Goal: Information Seeking & Learning: Check status

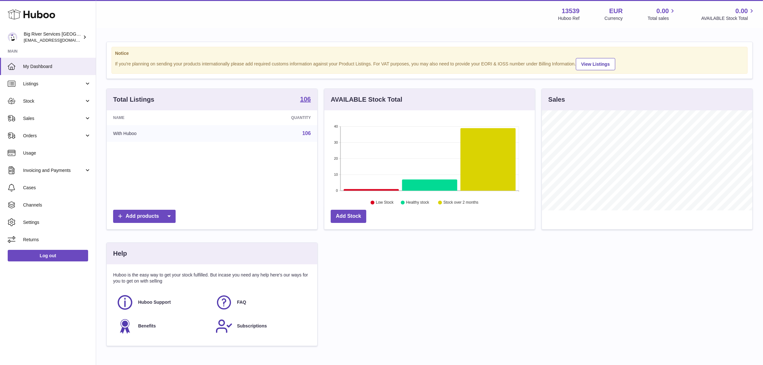
scroll to position [100, 210]
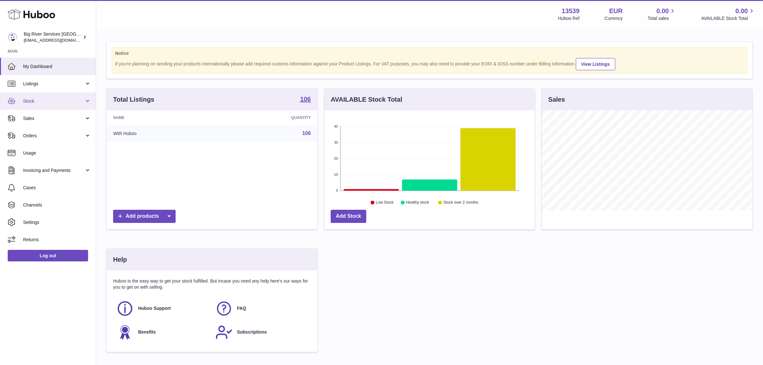
click at [74, 98] on span "Stock" at bounding box center [53, 101] width 61 height 6
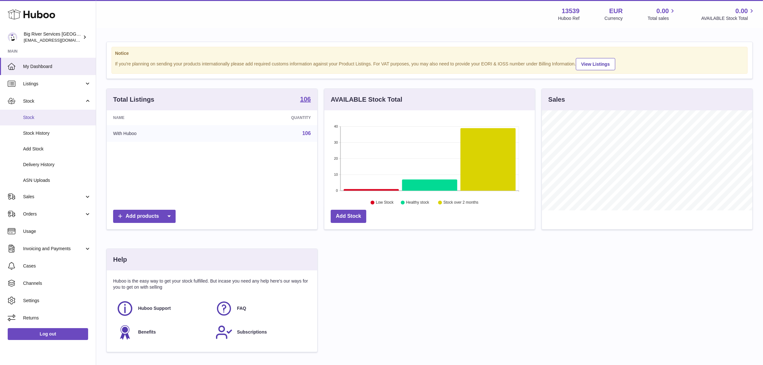
click at [60, 122] on link "Stock" at bounding box center [48, 118] width 96 height 16
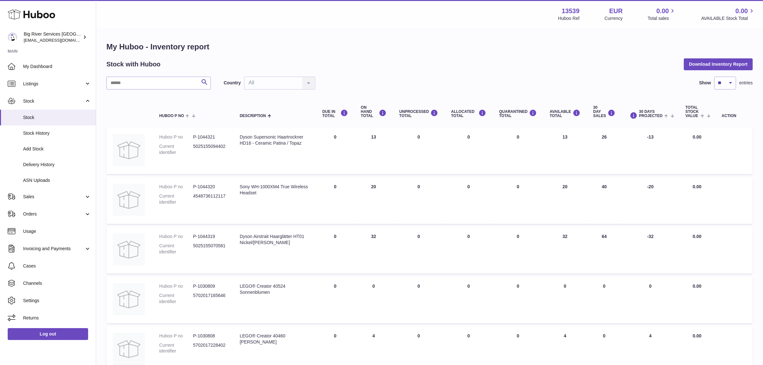
click at [289, 82] on div "Country All All No elements found. Consider changing the search query. List is …" at bounding box center [270, 83] width 92 height 13
click at [283, 83] on div "Country All All No elements found. Consider changing the search query. List is …" at bounding box center [270, 83] width 92 height 13
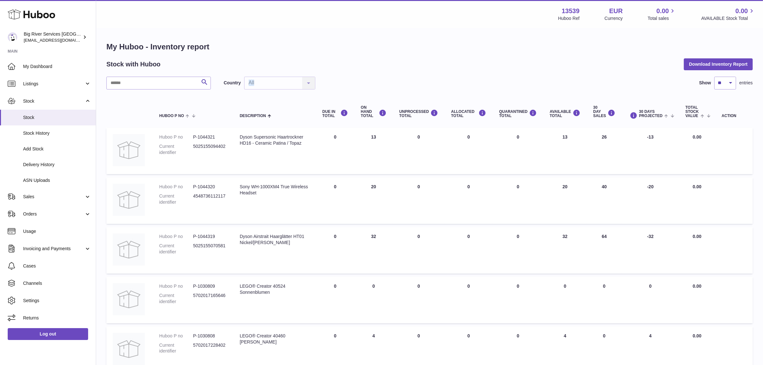
click at [283, 83] on div "Country All All No elements found. Consider changing the search query. List is …" at bounding box center [270, 83] width 92 height 13
click at [345, 74] on div "My Huboo - Inventory report Stock with Huboo Download Inventory Report Search C…" at bounding box center [429, 339] width 646 height 594
click at [565, 10] on strong "13539" at bounding box center [571, 11] width 18 height 9
copy strong "13539"
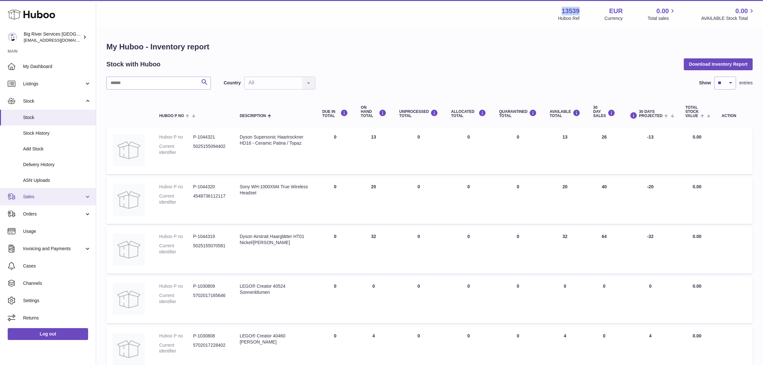
click at [63, 193] on link "Sales" at bounding box center [48, 196] width 96 height 17
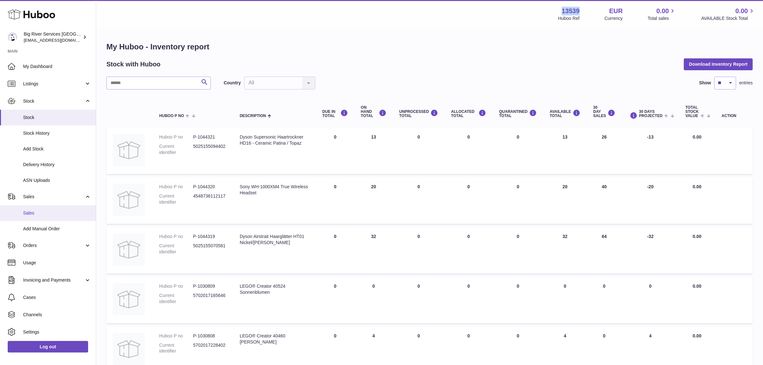
click at [42, 207] on link "Sales" at bounding box center [48, 213] width 96 height 16
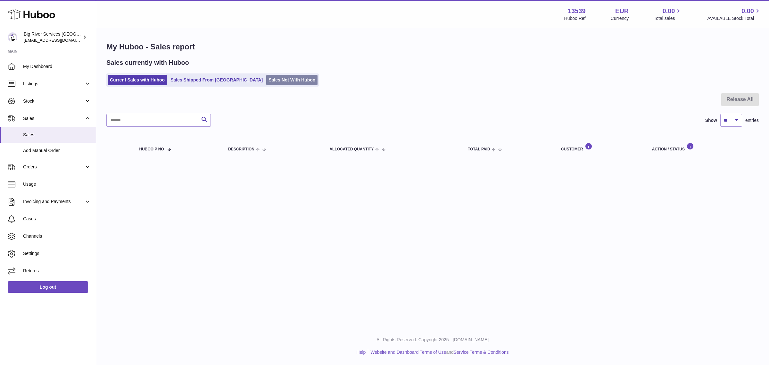
drag, startPoint x: 0, startPoint y: 0, endPoint x: 256, endPoint y: 78, distance: 267.4
click at [266, 78] on link "Sales Not With Huboo" at bounding box center [291, 80] width 51 height 11
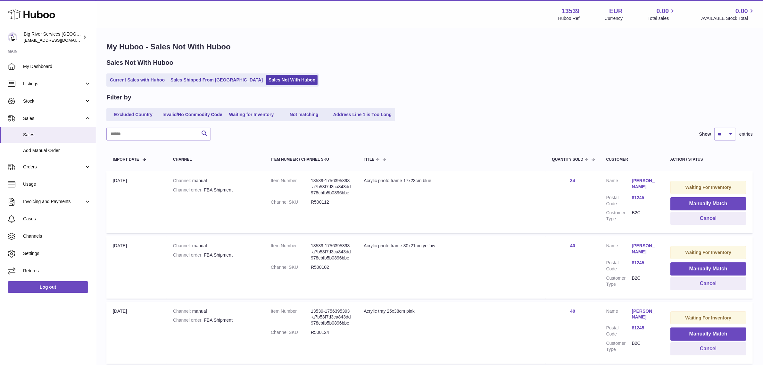
click at [315, 205] on dd "R500112" at bounding box center [331, 202] width 40 height 6
copy dd "R500112"
drag, startPoint x: 361, startPoint y: 180, endPoint x: 456, endPoint y: 176, distance: 95.9
click at [456, 176] on td "Title Acrylic photo frame 17x23cm blue" at bounding box center [451, 202] width 188 height 62
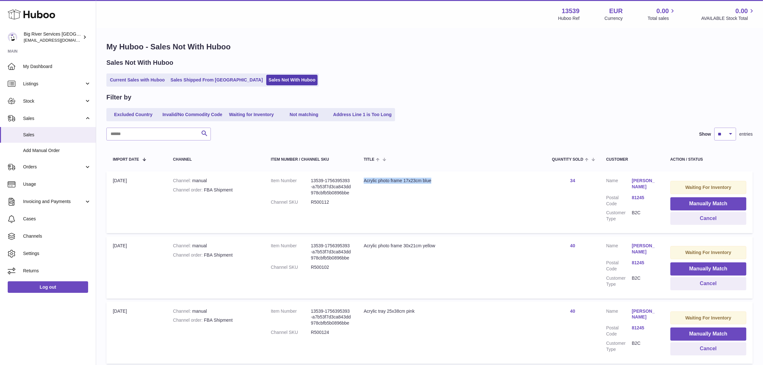
copy div "Acrylic photo frame 17x23cm blue"
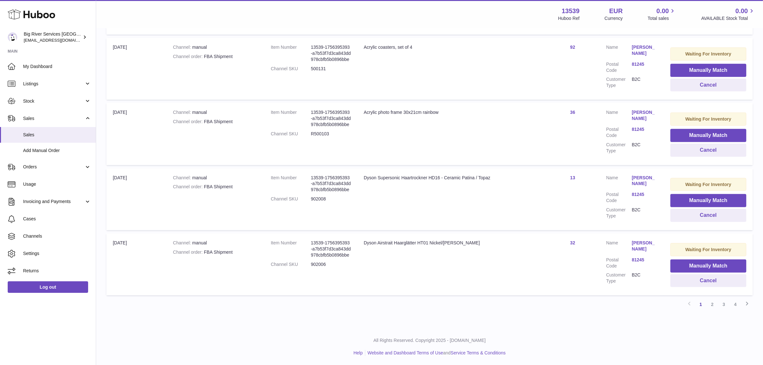
scroll to position [524, 0]
drag, startPoint x: 230, startPoint y: 254, endPoint x: 204, endPoint y: 255, distance: 26.3
click at [204, 255] on td "Channel manual Channel order FBA Shipment" at bounding box center [216, 264] width 98 height 62
copy div "FBA Shipment"
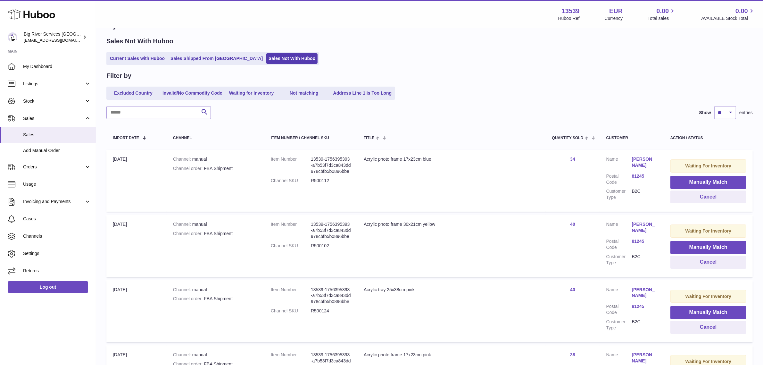
scroll to position [0, 0]
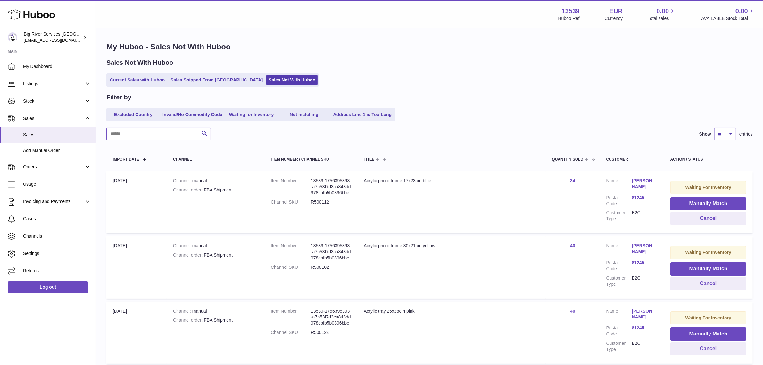
click at [137, 139] on input "text" at bounding box center [158, 133] width 104 height 13
paste input "**********"
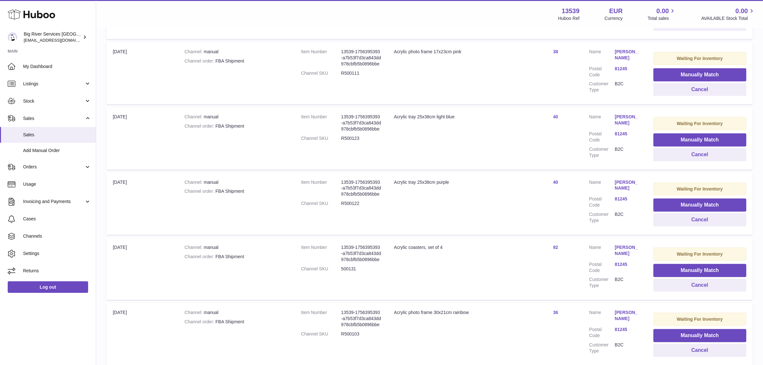
scroll to position [524, 0]
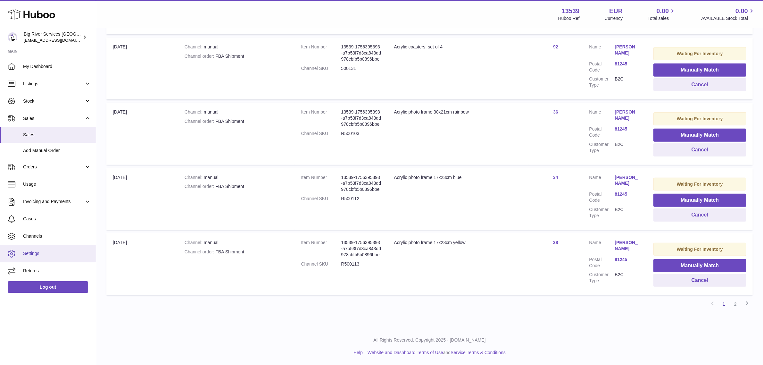
type input "**********"
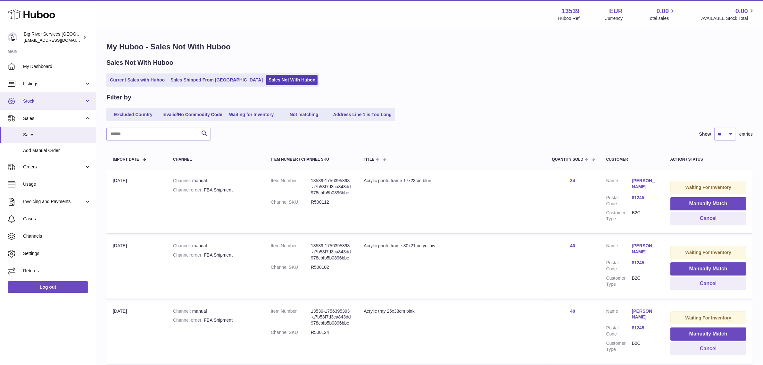
click at [62, 98] on span "Stock" at bounding box center [53, 101] width 61 height 6
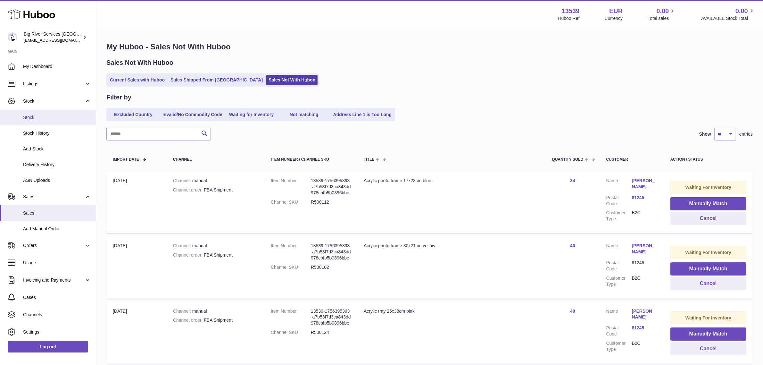
click at [58, 118] on span "Stock" at bounding box center [57, 117] width 68 height 6
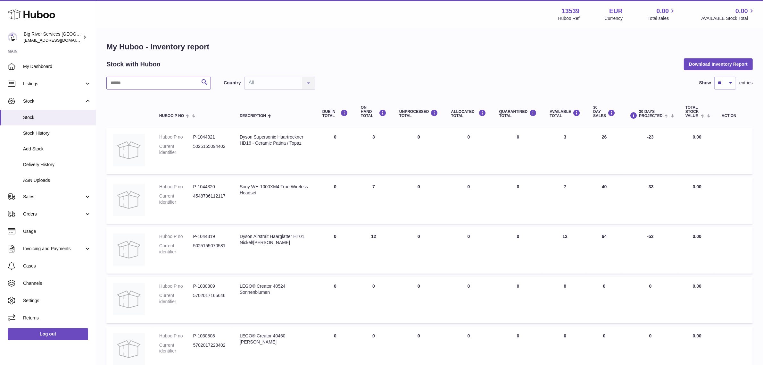
click at [153, 87] on input "text" at bounding box center [158, 83] width 104 height 13
paste input "*******"
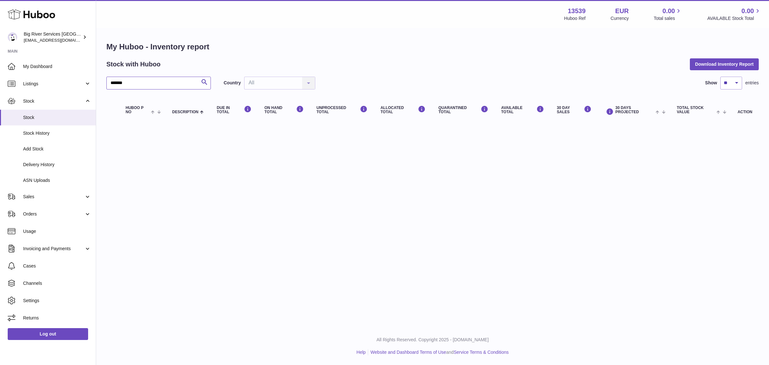
drag, startPoint x: 134, startPoint y: 84, endPoint x: 103, endPoint y: 74, distance: 32.5
click at [91, 79] on div "Huboo Big River Services [GEOGRAPHIC_DATA] [EMAIL_ADDRESS][DOMAIN_NAME] Main My…" at bounding box center [384, 182] width 769 height 365
paste input "**********"
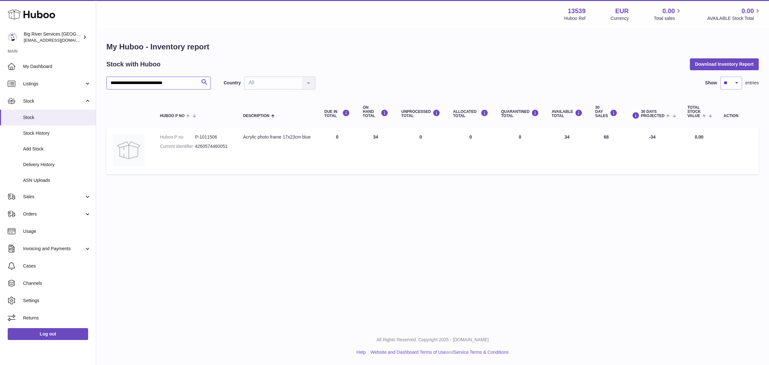
type input "**********"
click at [343, 82] on div "**********" at bounding box center [432, 83] width 652 height 13
click at [284, 85] on div "Country All All No elements found. Consider changing the search query. List is …" at bounding box center [270, 83] width 92 height 13
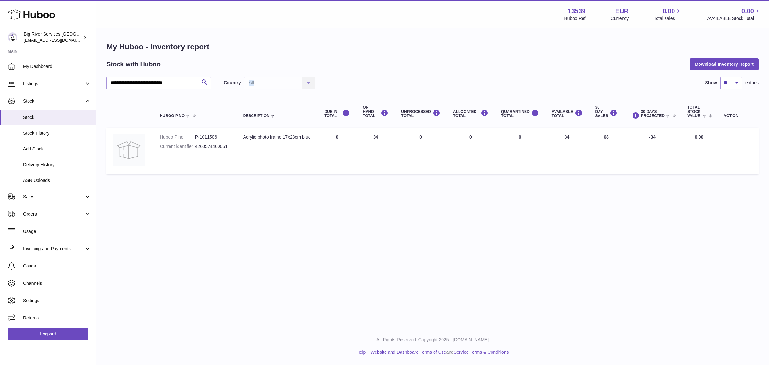
click at [284, 85] on div "Country All All No elements found. Consider changing the search query. List is …" at bounding box center [270, 83] width 92 height 13
click at [208, 135] on dd "P-1011506" at bounding box center [212, 137] width 35 height 6
copy dd "1011506"
click at [210, 135] on dd "P-1011506" at bounding box center [212, 137] width 35 height 6
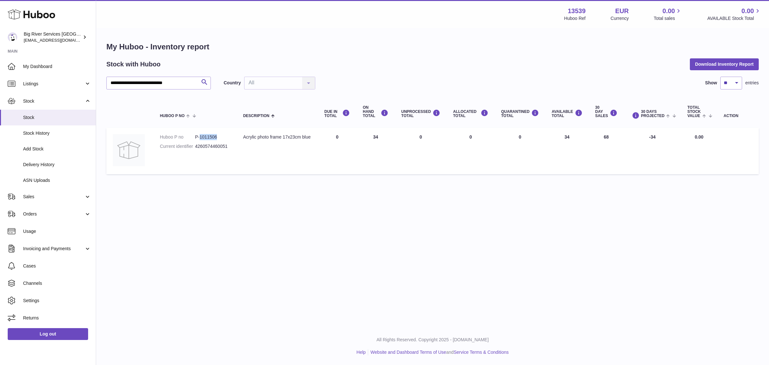
click at [210, 135] on dd "P-1011506" at bounding box center [212, 137] width 35 height 6
copy dd "1011506"
